Goal: Information Seeking & Learning: Learn about a topic

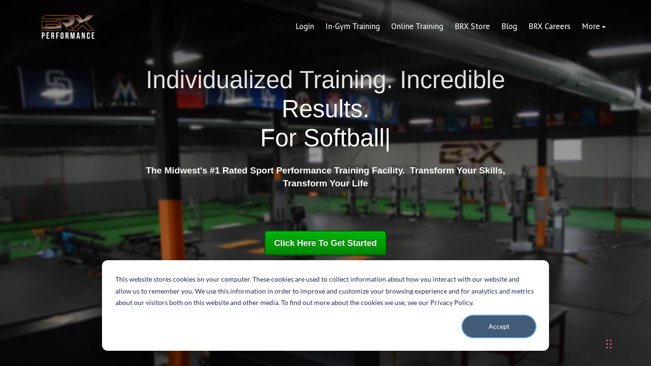
click at [500, 325] on button "Accept" at bounding box center [499, 327] width 73 height 22
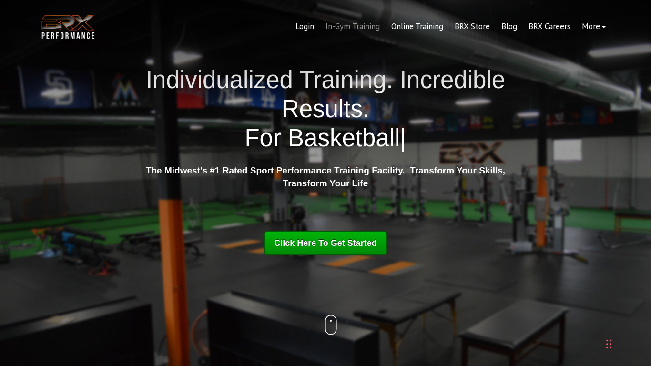
click at [352, 29] on link "In-Gym Training" at bounding box center [353, 26] width 66 height 23
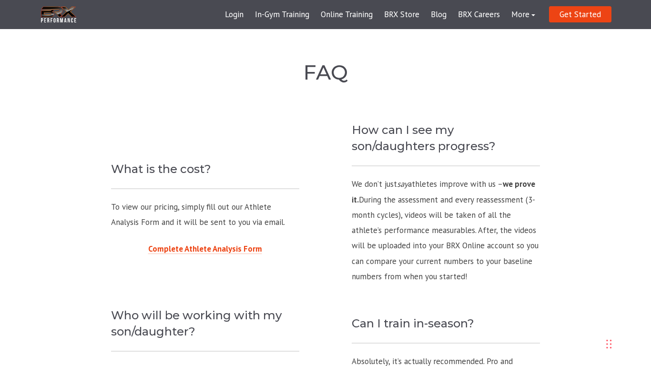
scroll to position [810, 0]
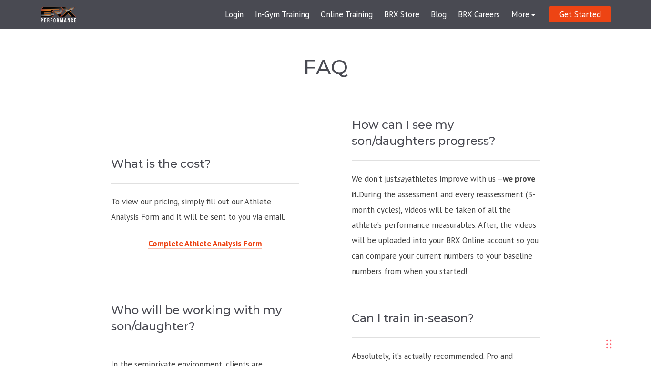
click at [416, 158] on span "How can I see my son/daughters progress? We don’t just say athletes improve wit…" at bounding box center [446, 198] width 188 height 162
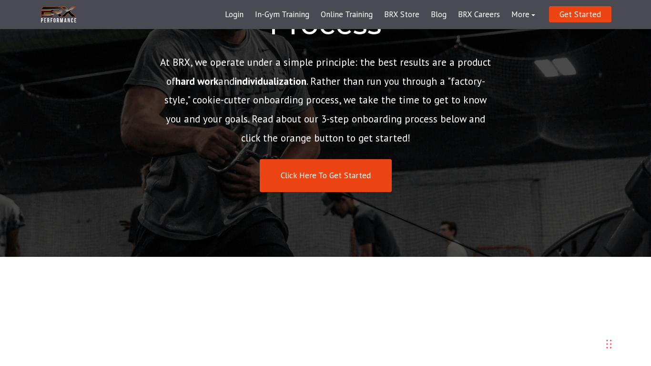
scroll to position [0, 0]
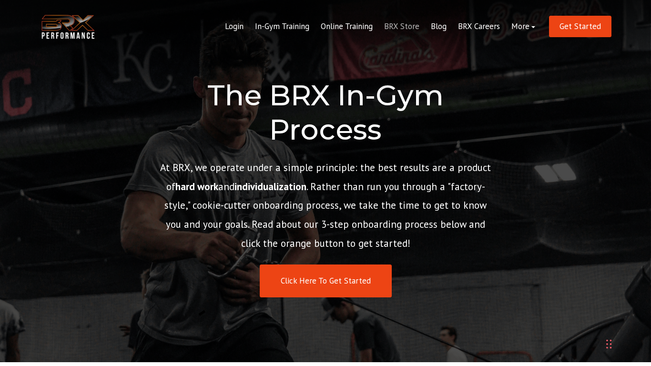
click at [408, 24] on link "BRX Store" at bounding box center [402, 26] width 47 height 23
